Goal: Information Seeking & Learning: Learn about a topic

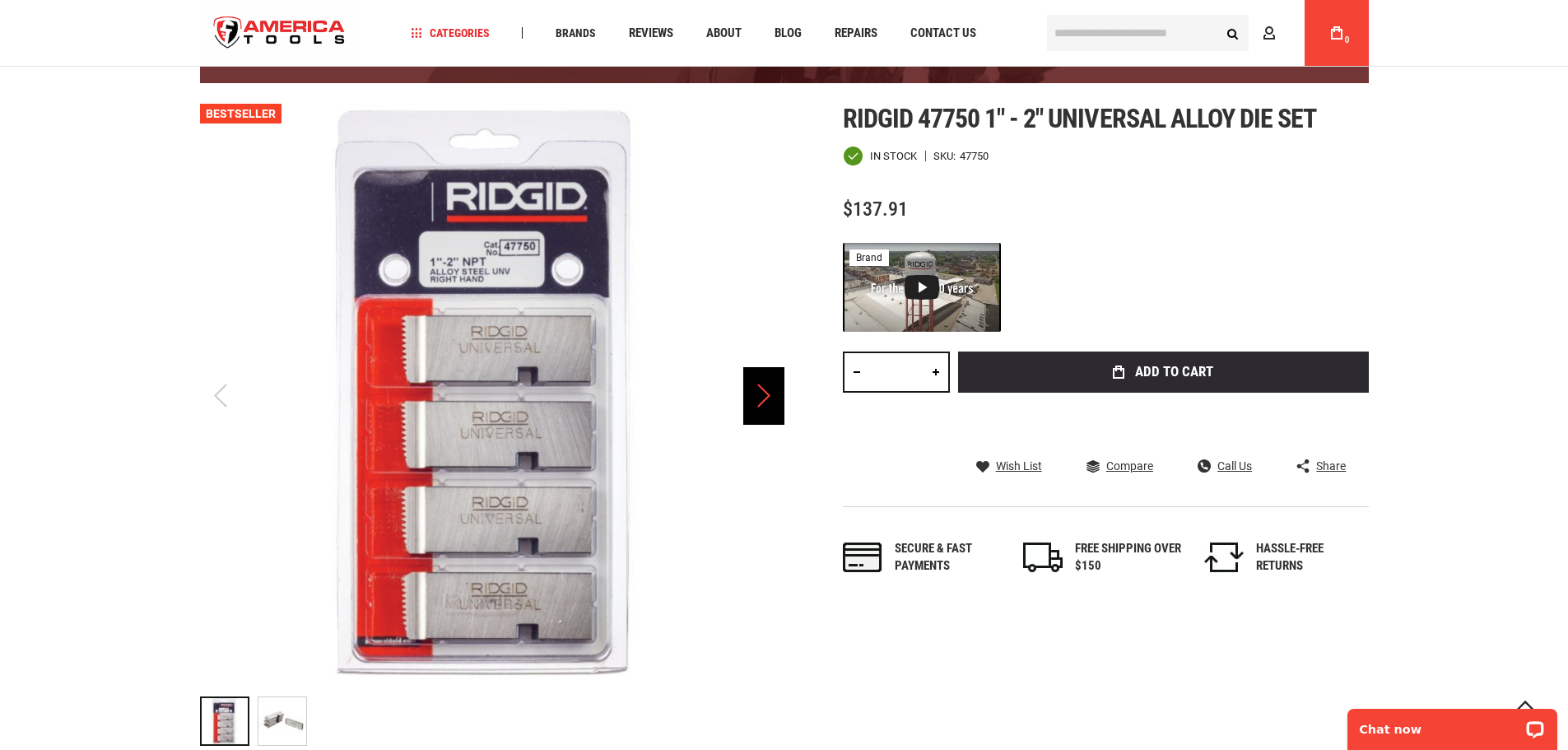
click at [776, 405] on div "Next" at bounding box center [763, 396] width 41 height 58
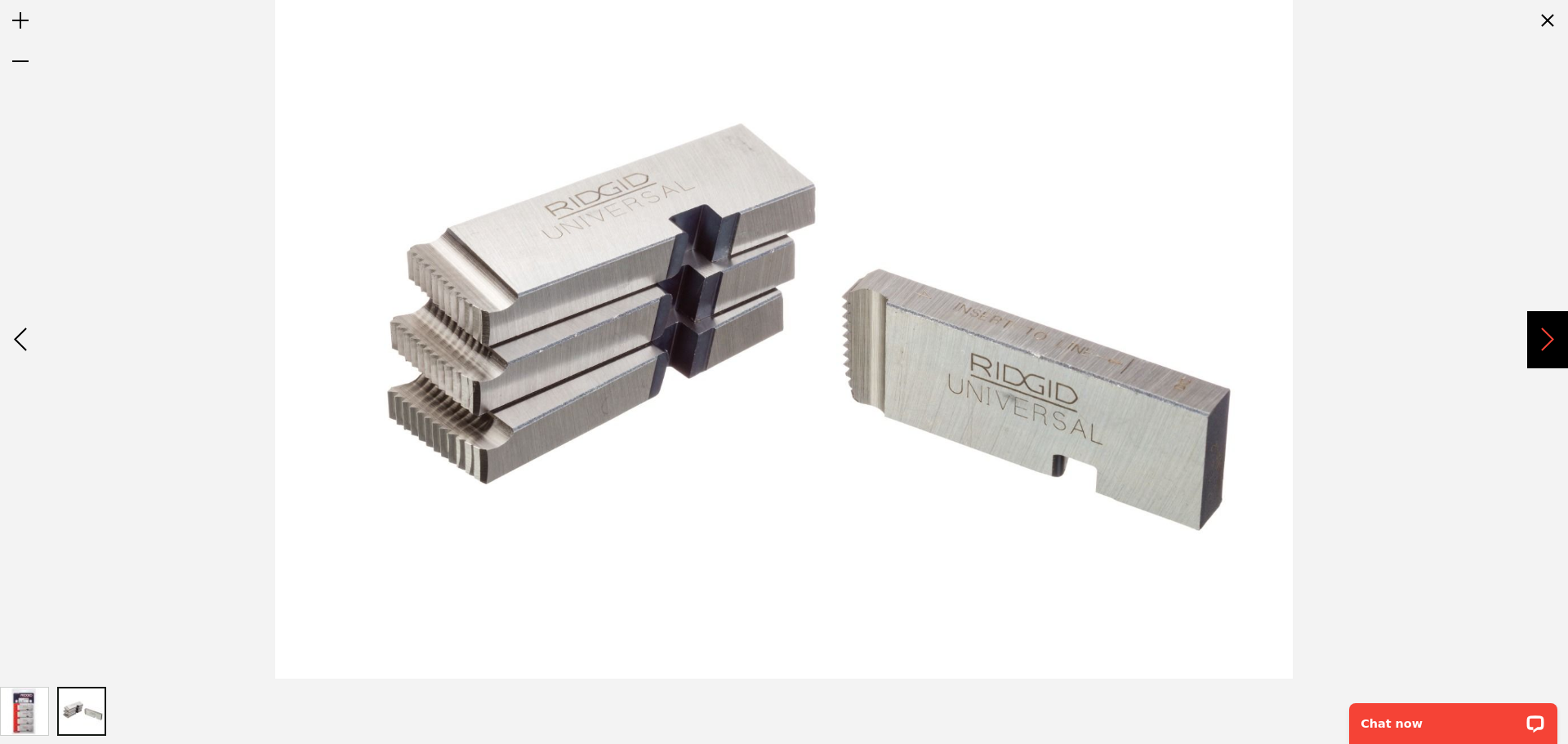
click at [1555, 332] on div "Next" at bounding box center [1547, 339] width 41 height 57
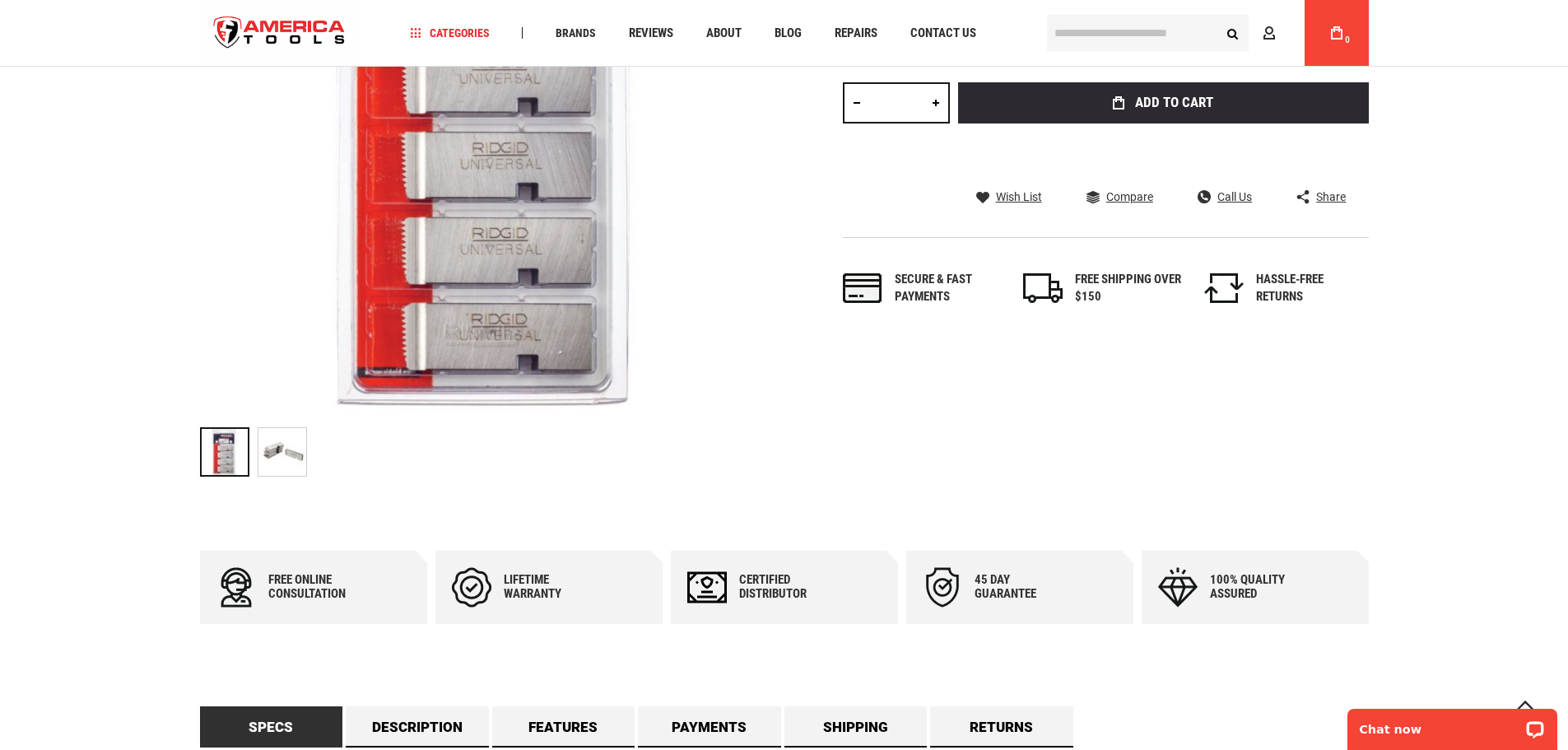
scroll to position [756, 0]
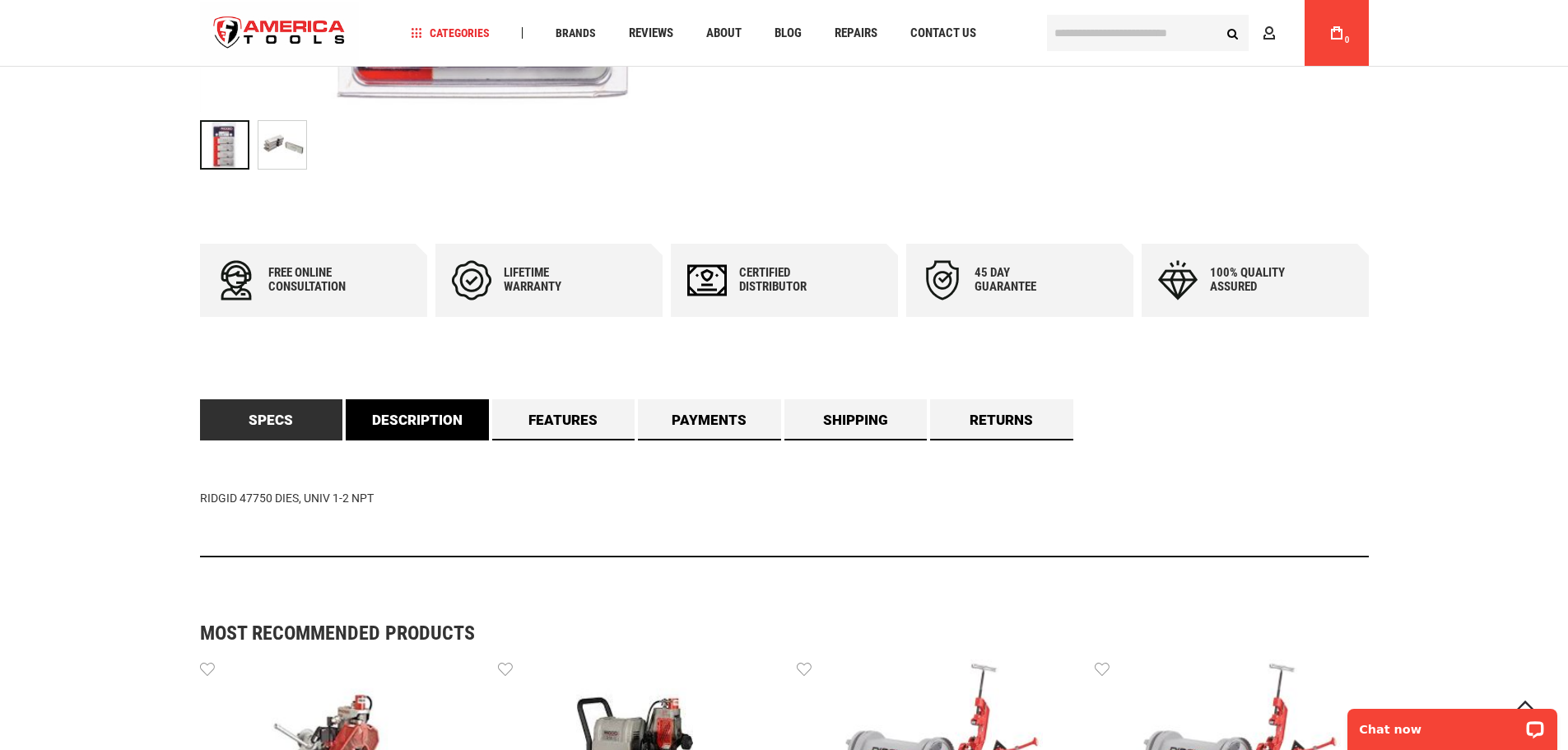
click at [449, 417] on link "Description" at bounding box center [417, 419] width 144 height 41
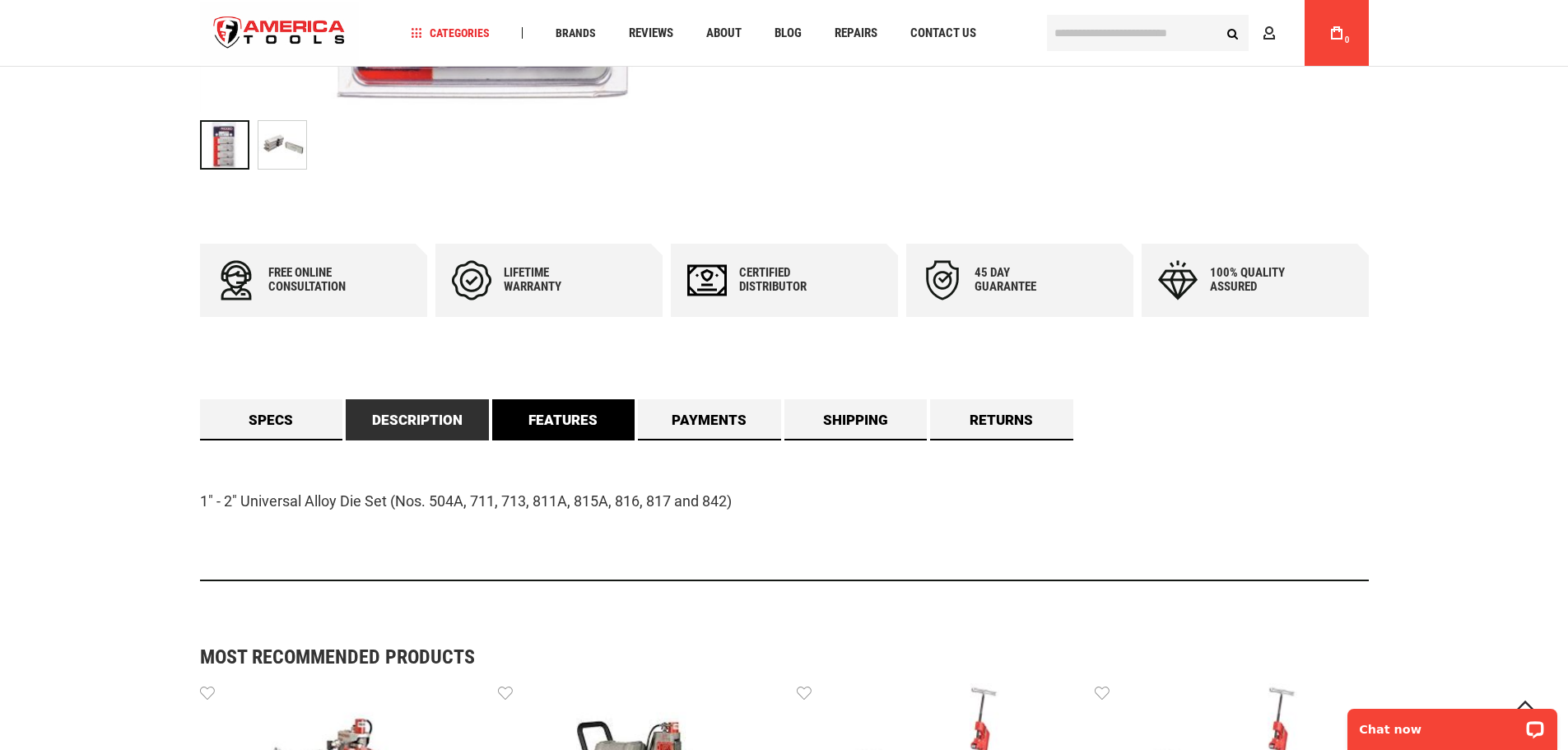
click at [568, 409] on link "Features" at bounding box center [564, 419] width 144 height 41
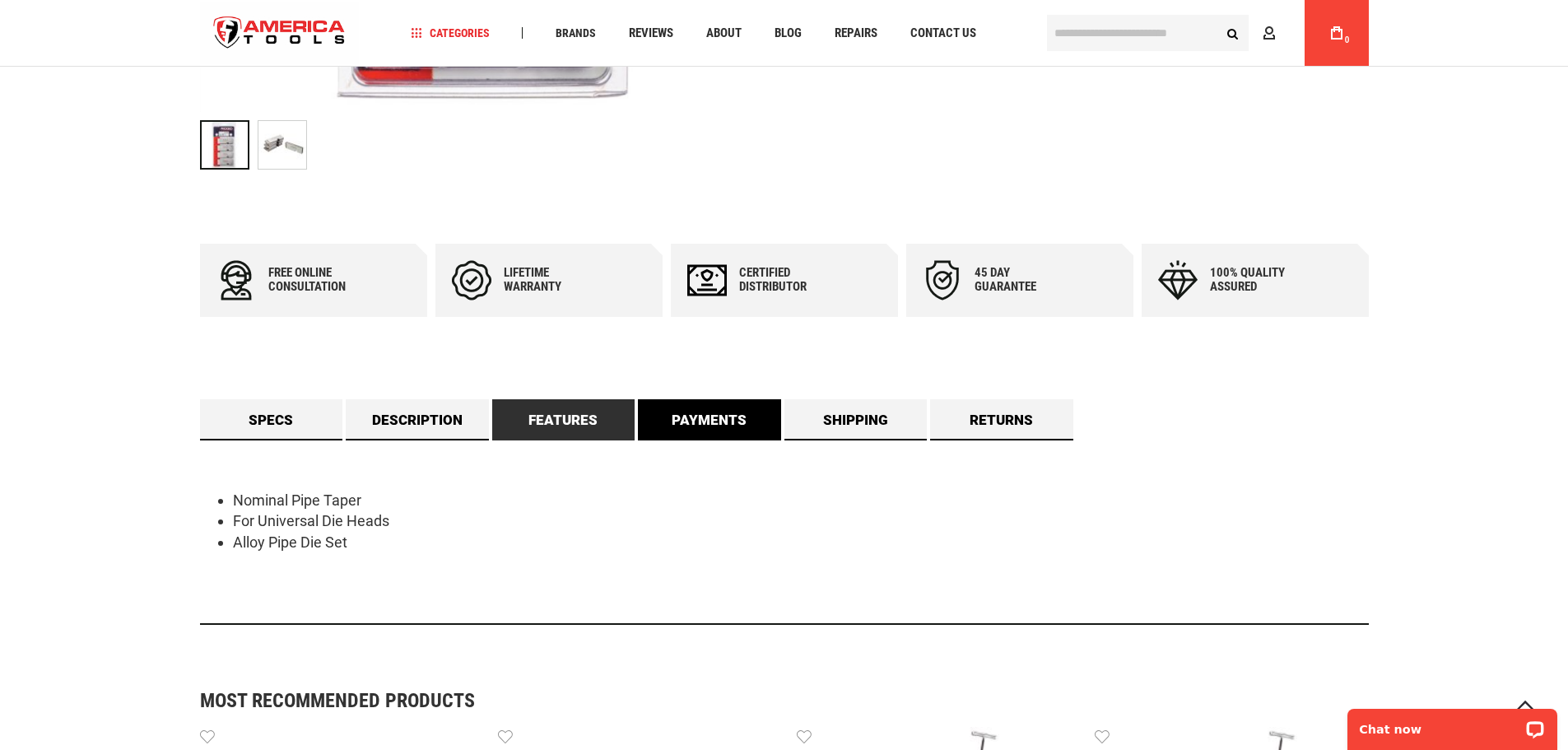
click at [698, 407] on link "Payments" at bounding box center [710, 419] width 144 height 41
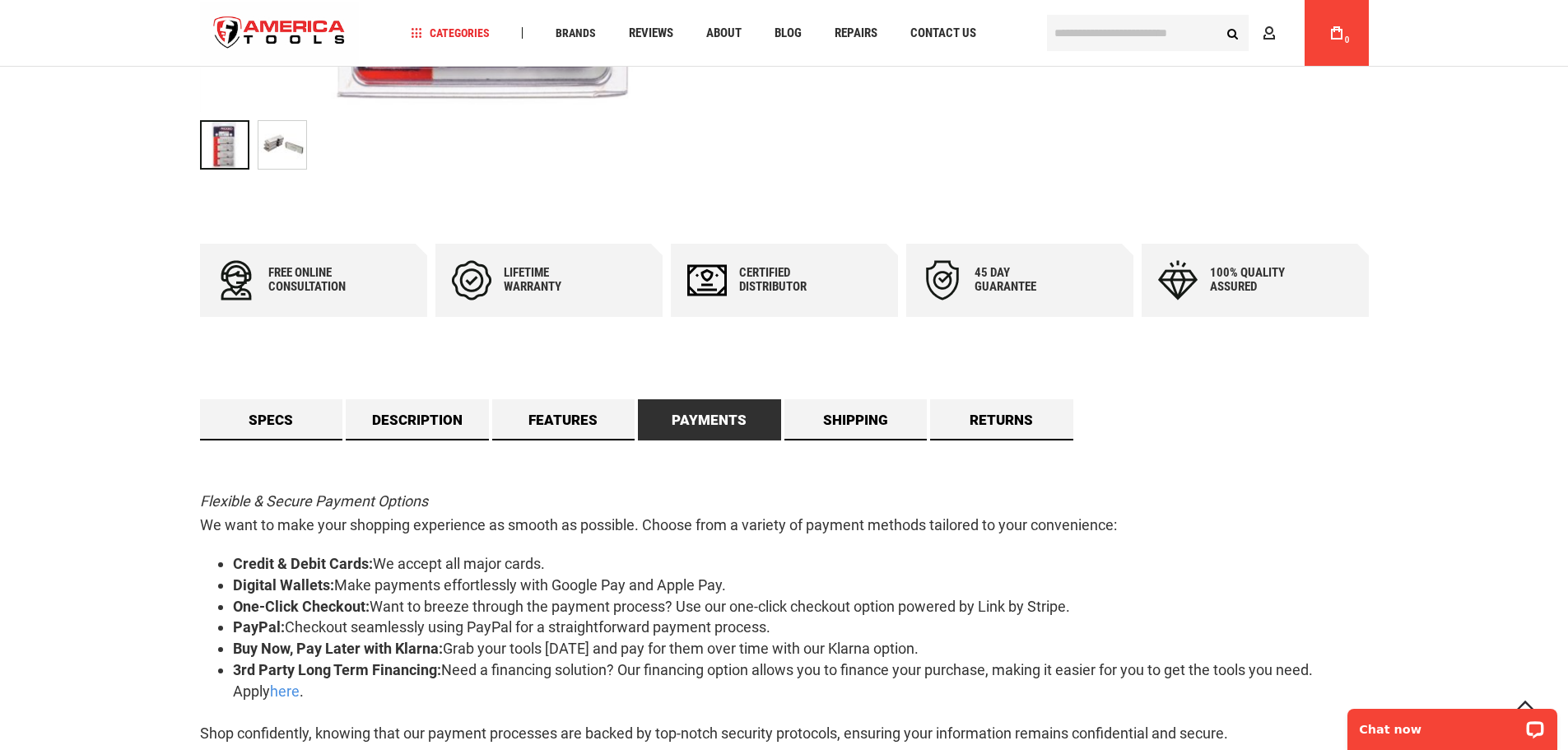
scroll to position [1003, 0]
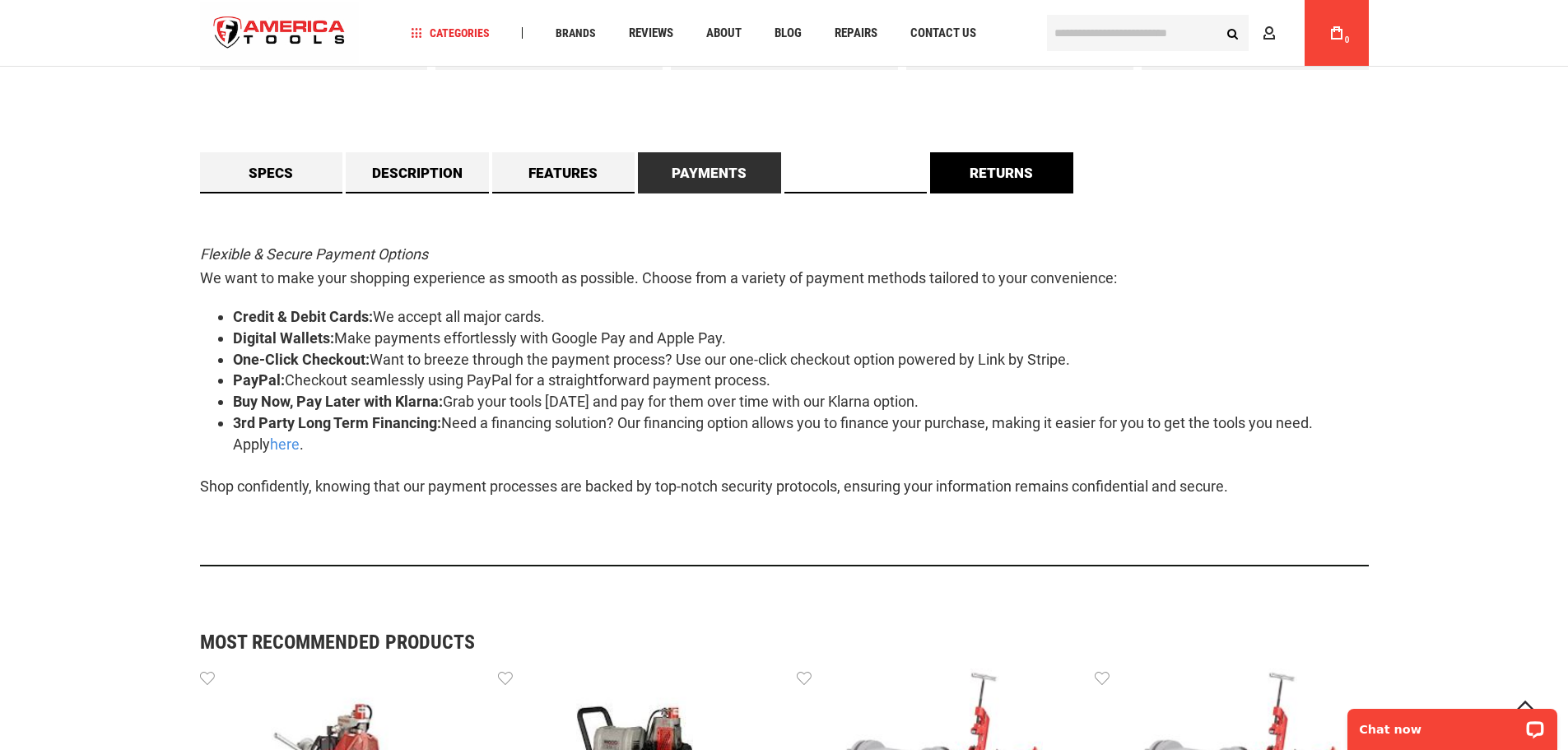
drag, startPoint x: 880, startPoint y: 159, endPoint x: 955, endPoint y: 158, distance: 75.0
click at [880, 158] on link "Shipping" at bounding box center [856, 172] width 144 height 41
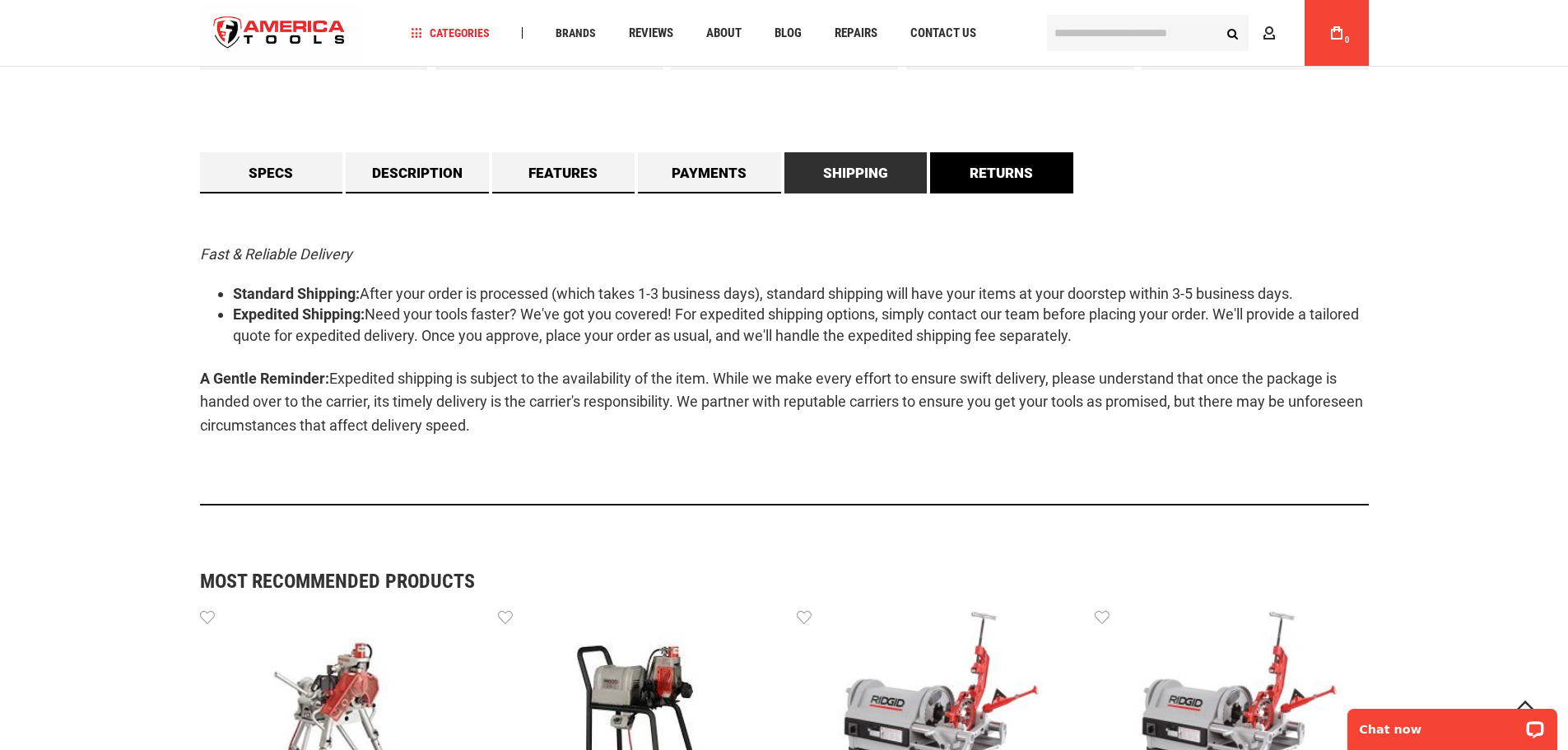
click at [994, 158] on link "Returns" at bounding box center [1002, 172] width 144 height 41
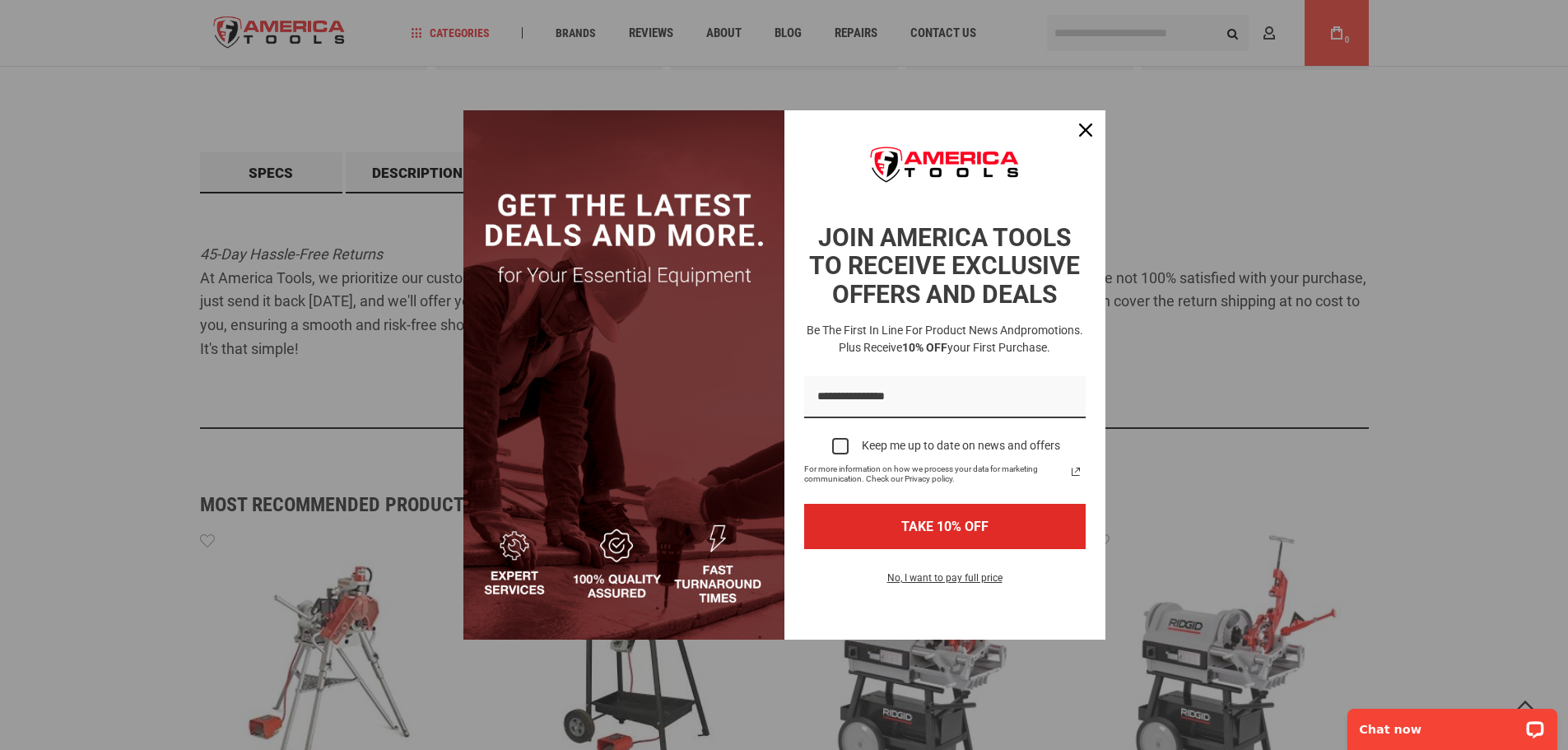
click at [297, 182] on div "Marketing offer form" at bounding box center [784, 375] width 1568 height 750
drag, startPoint x: 1077, startPoint y: 137, endPoint x: 788, endPoint y: 145, distance: 289.1
click at [1074, 137] on div "Close" at bounding box center [1086, 130] width 26 height 26
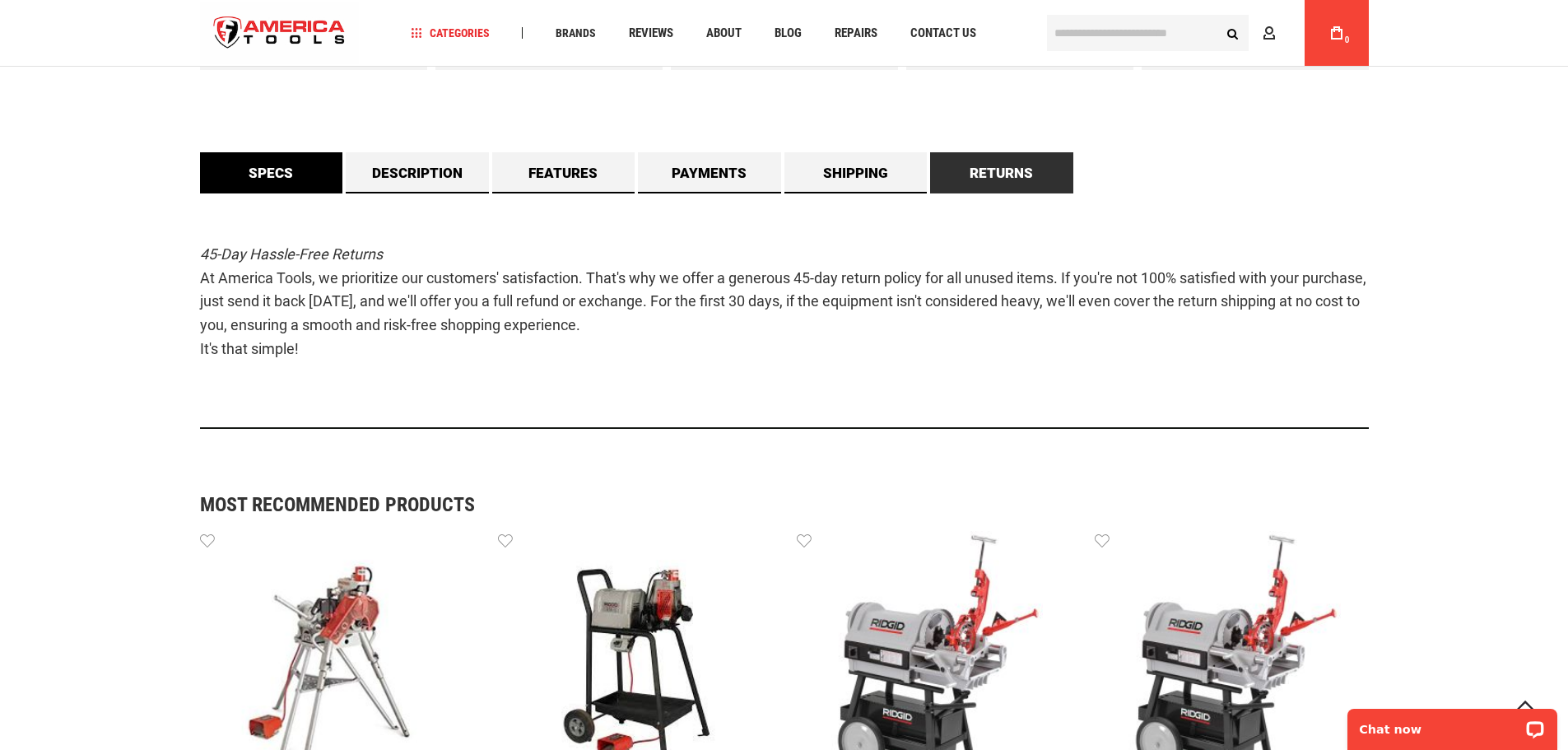
click at [339, 172] on link "Specs" at bounding box center [272, 172] width 144 height 41
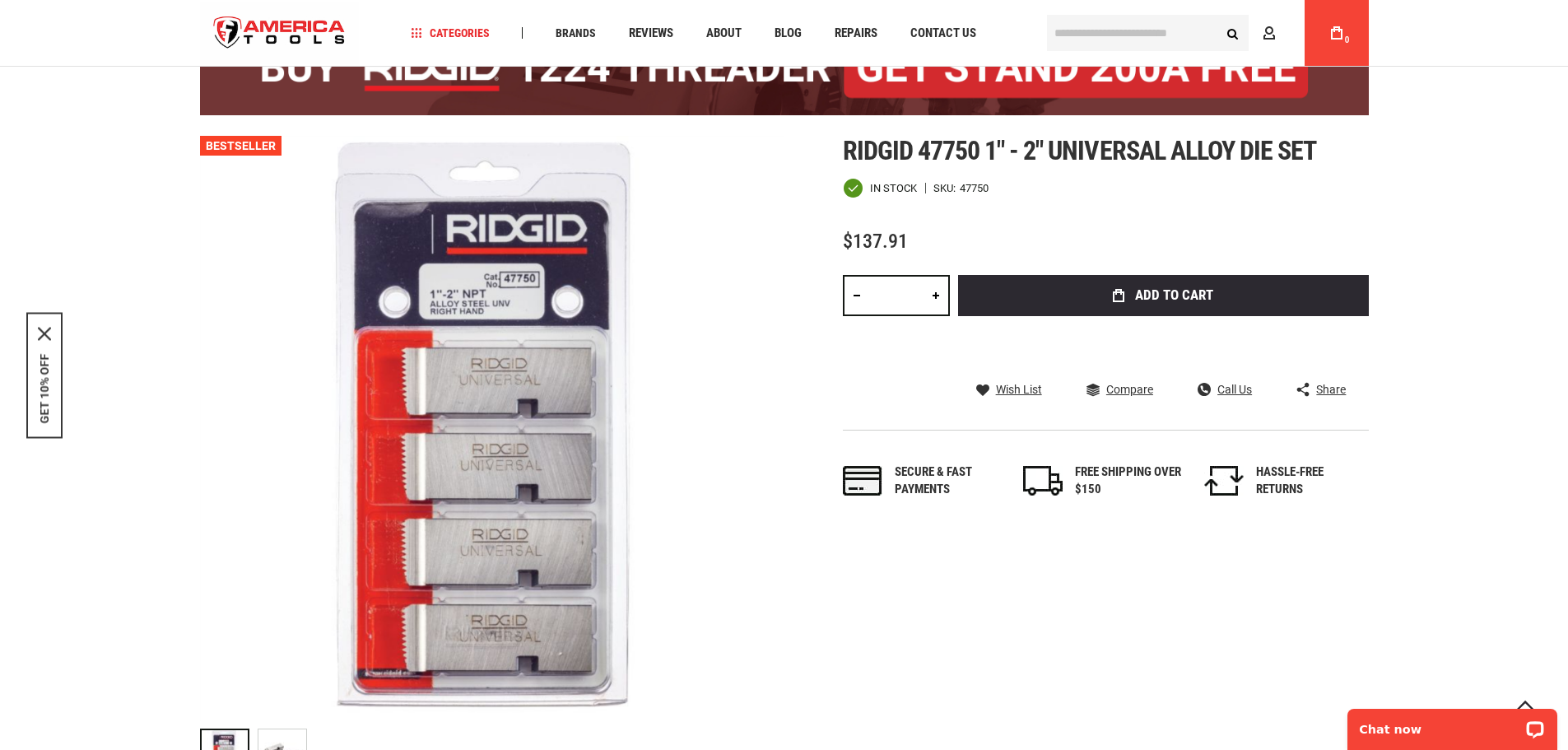
scroll to position [0, 0]
